Goal: Task Accomplishment & Management: Manage account settings

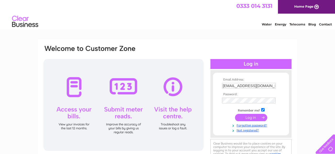
click at [250, 117] on input "submit" at bounding box center [251, 117] width 32 height 7
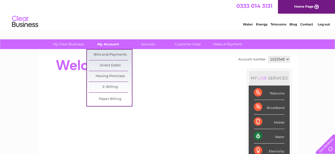
click at [110, 47] on link "My Account" at bounding box center [108, 44] width 43 height 10
click at [112, 53] on link "Bills and Payments" at bounding box center [110, 54] width 43 height 10
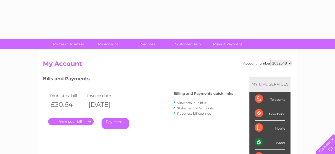
click at [73, 117] on link "." at bounding box center [71, 121] width 46 height 8
click at [75, 122] on link "." at bounding box center [71, 121] width 46 height 8
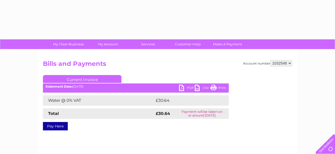
click at [75, 122] on div "Pay Here" at bounding box center [136, 122] width 186 height 9
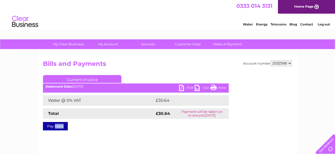
click at [180, 87] on link "PDF" at bounding box center [187, 88] width 16 height 8
click at [320, 23] on link "Log out" at bounding box center [324, 24] width 12 height 4
